Goal: Information Seeking & Learning: Learn about a topic

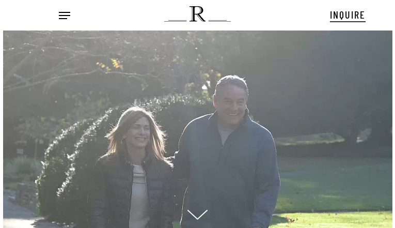
scroll to position [10, 12]
